Goal: Information Seeking & Learning: Learn about a topic

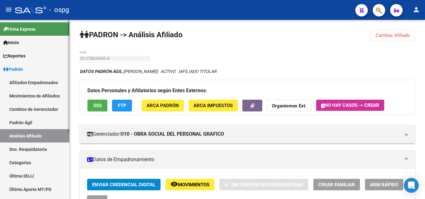
scroll to position [280, 0]
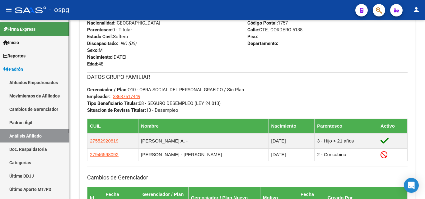
click at [31, 136] on link "Análisis Afiliado" at bounding box center [34, 135] width 69 height 13
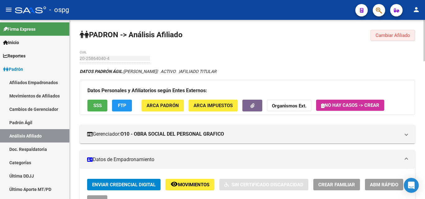
click at [393, 37] on span "Cambiar Afiliado" at bounding box center [392, 36] width 35 height 6
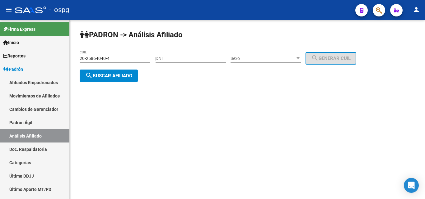
drag, startPoint x: 0, startPoint y: 44, endPoint x: 0, endPoint y: 16, distance: 27.4
click at [0, 25] on mat-sidenav-container "Firma Express Inicio Instructivos Contacto OS Reportes Ingresos Devengados Anál…" at bounding box center [212, 109] width 425 height 179
type input "20-34151410-0"
click at [122, 72] on button "search Buscar afiliado" at bounding box center [109, 76] width 58 height 12
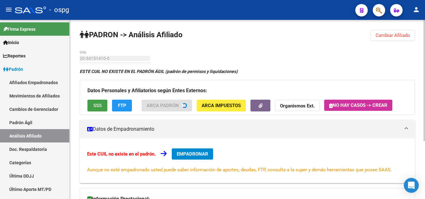
click at [101, 104] on span "SSS" at bounding box center [97, 106] width 8 height 6
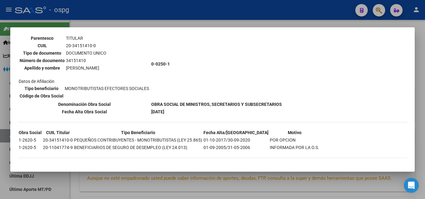
scroll to position [19, 0]
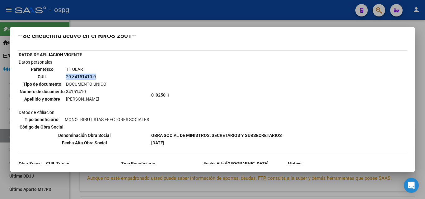
drag, startPoint x: 66, startPoint y: 75, endPoint x: 95, endPoint y: 76, distance: 28.6
click at [95, 76] on td "20-34151410-0" at bounding box center [86, 76] width 41 height 7
copy td "20-34151410-0"
click at [132, 23] on div at bounding box center [212, 99] width 425 height 199
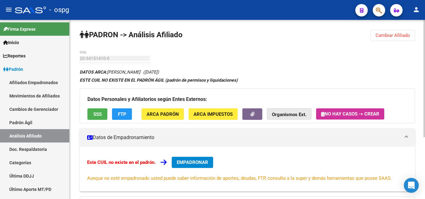
click at [307, 115] on button "Organismos Ext." at bounding box center [289, 114] width 44 height 12
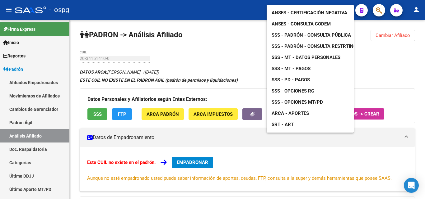
click at [301, 66] on span "SSS - MT - Pagos" at bounding box center [290, 69] width 39 height 6
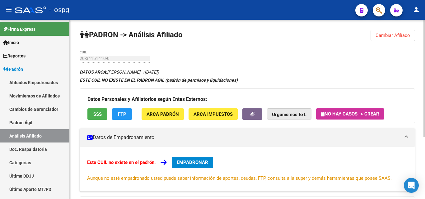
click at [290, 118] on button "Organismos Ext." at bounding box center [289, 114] width 44 height 12
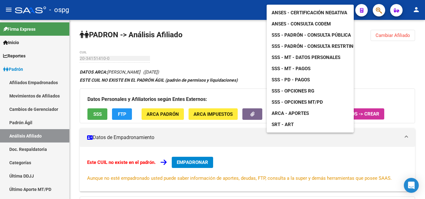
click at [292, 55] on span "SSS - MT - Datos Personales" at bounding box center [305, 58] width 69 height 6
